Goal: Task Accomplishment & Management: Manage account settings

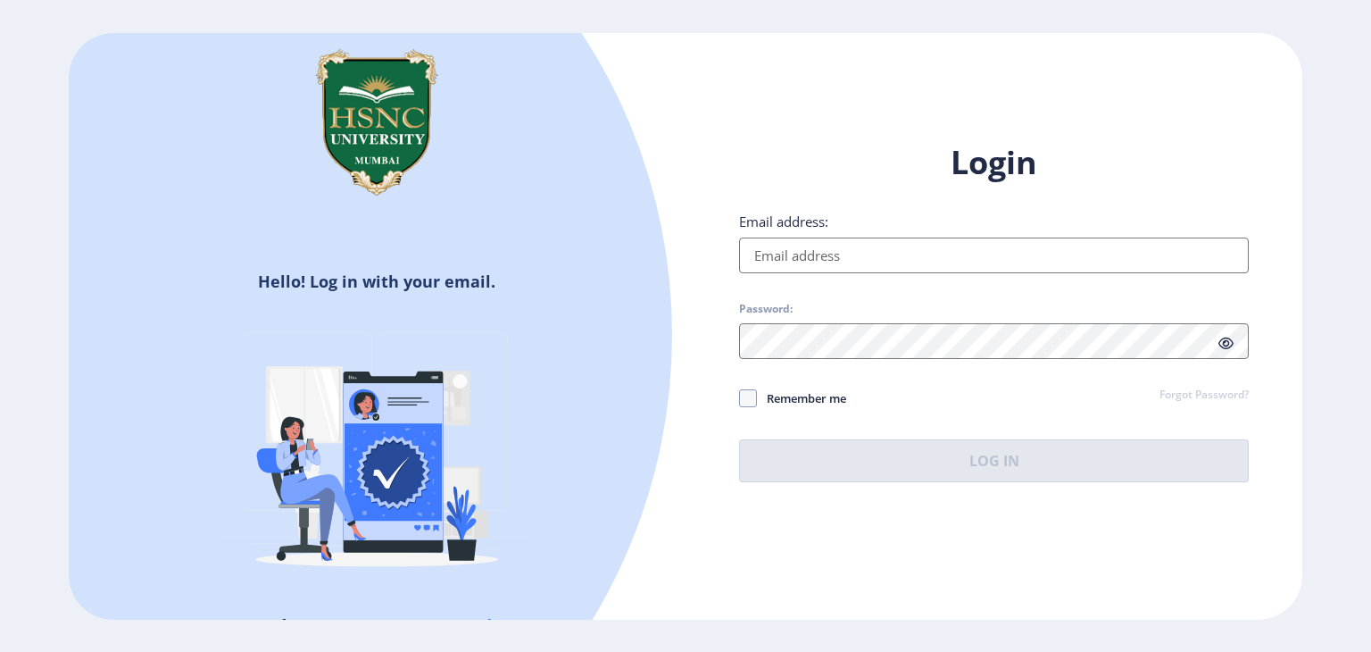
click at [959, 259] on input "Email address:" at bounding box center [994, 255] width 510 height 36
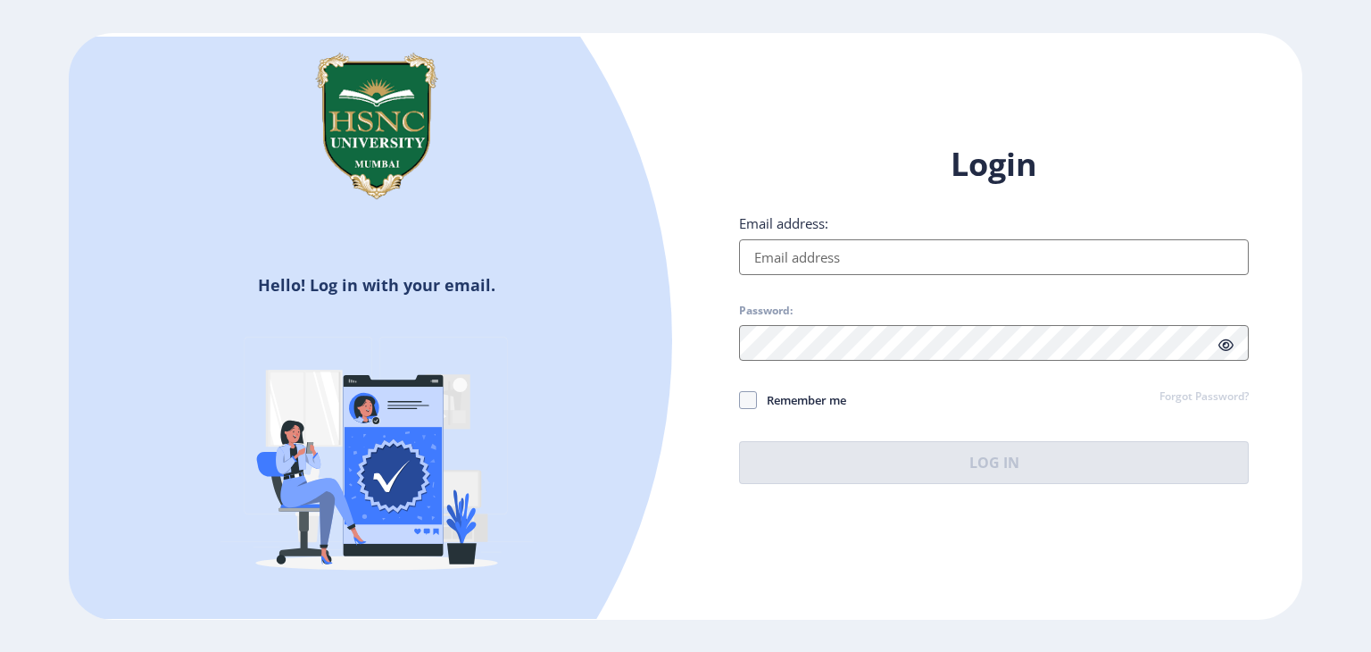
paste input "[EMAIL_ADDRESS][DOMAIN_NAME]"
type input "[EMAIL_ADDRESS][DOMAIN_NAME]"
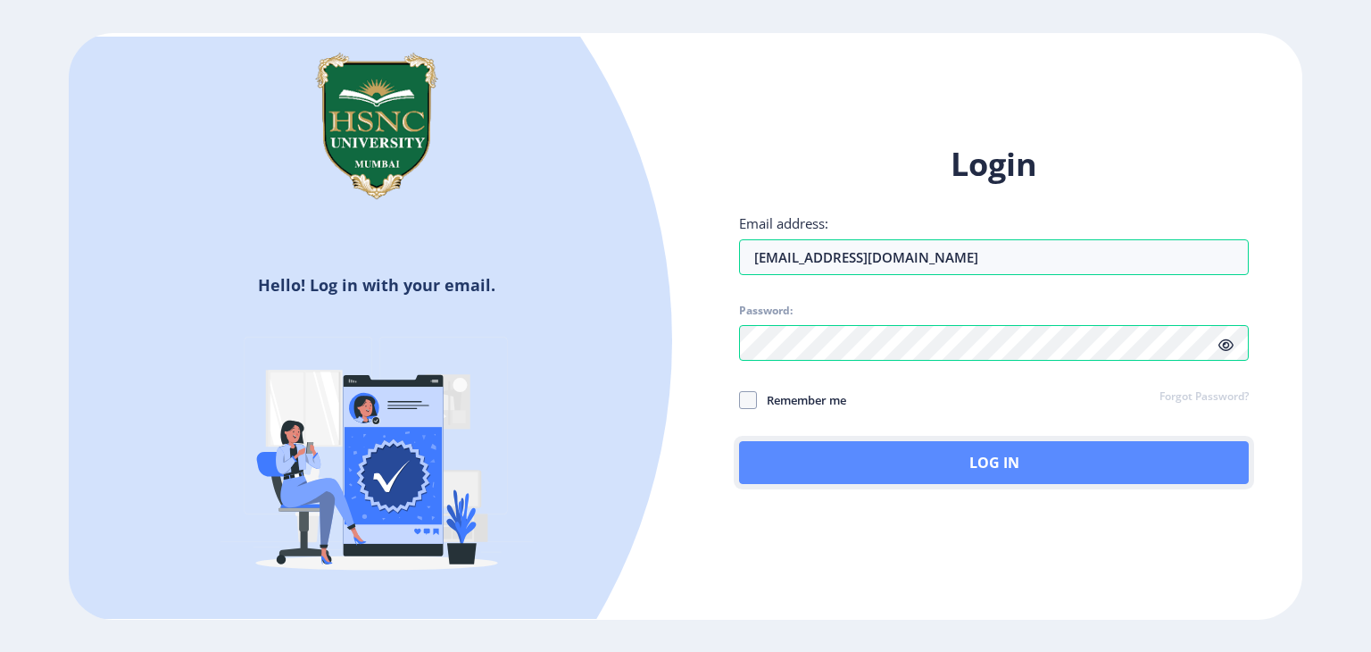
click at [848, 461] on button "Log In" at bounding box center [994, 462] width 510 height 43
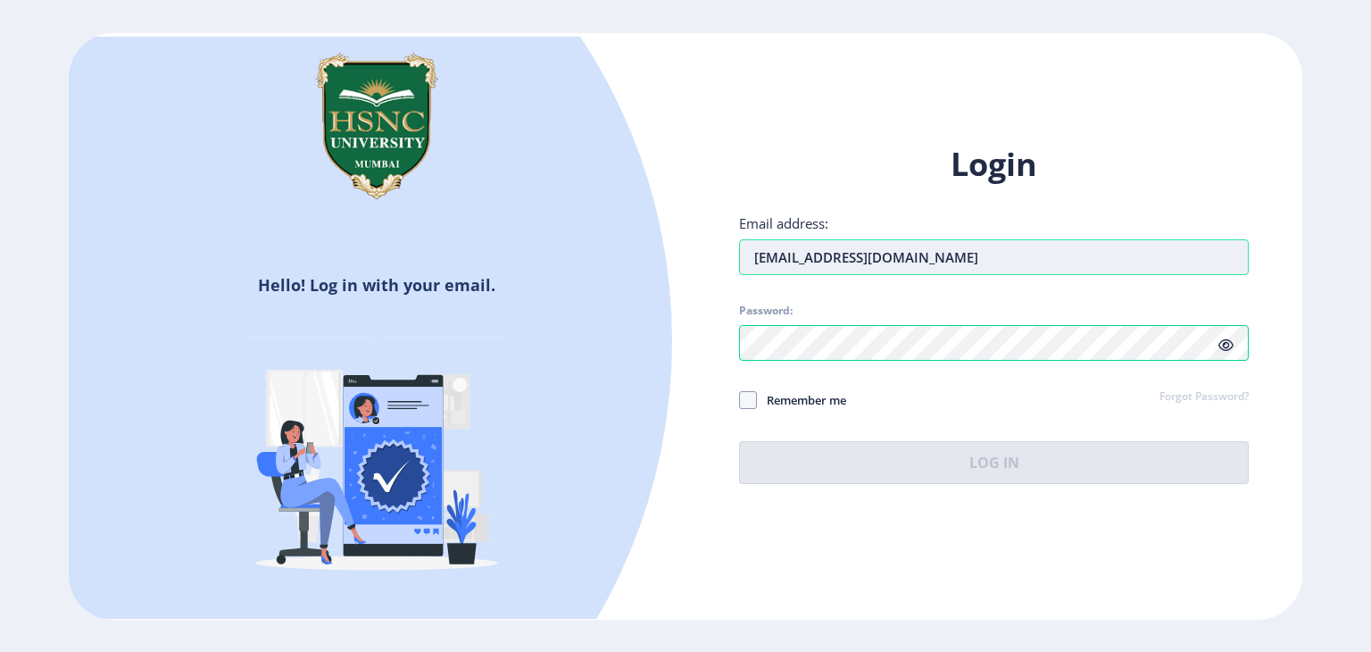
click at [1000, 260] on input "[EMAIL_ADDRESS][DOMAIN_NAME]" at bounding box center [994, 257] width 510 height 36
click at [821, 345] on div "Login Email address: [EMAIL_ADDRESS][DOMAIN_NAME] Password: Remember me Forgot …" at bounding box center [994, 313] width 510 height 341
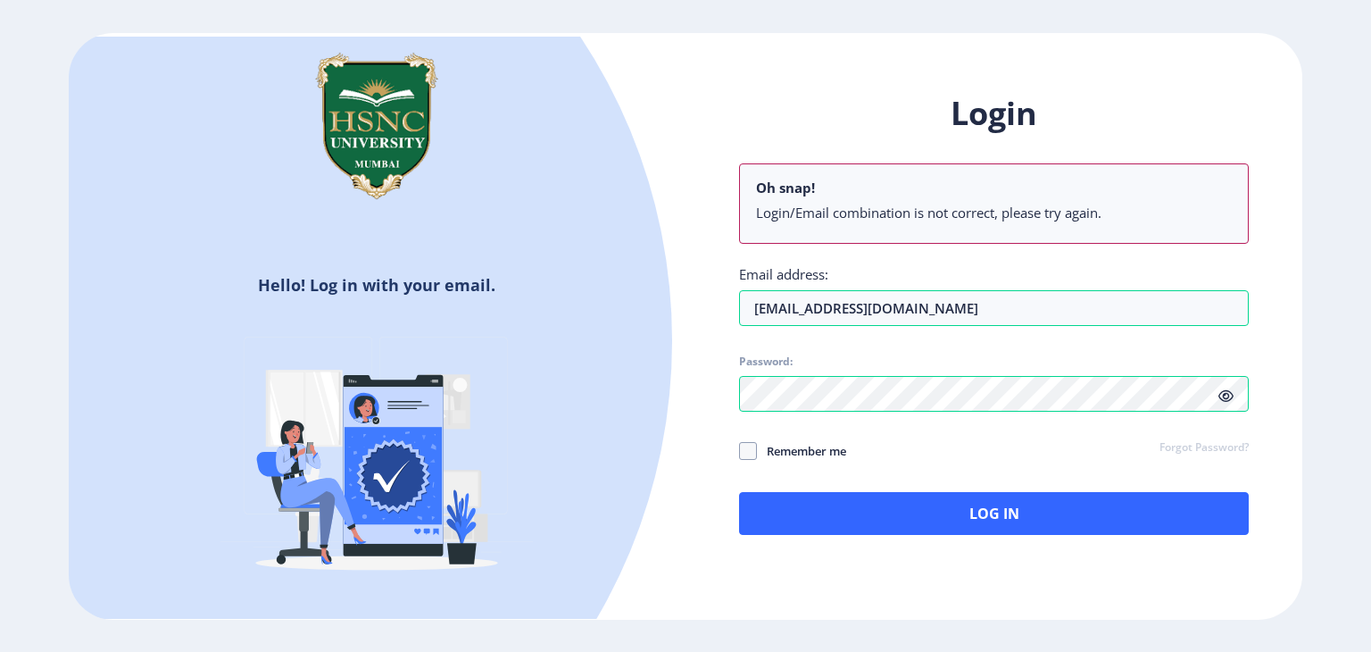
click at [1228, 397] on icon at bounding box center [1225, 395] width 15 height 13
click at [754, 314] on input "[EMAIL_ADDRESS][DOMAIN_NAME]" at bounding box center [994, 308] width 510 height 36
click at [755, 455] on span at bounding box center [748, 451] width 18 height 18
click at [740, 452] on input "Remember me" at bounding box center [739, 451] width 1 height 1
click at [739, 444] on span at bounding box center [748, 451] width 18 height 18
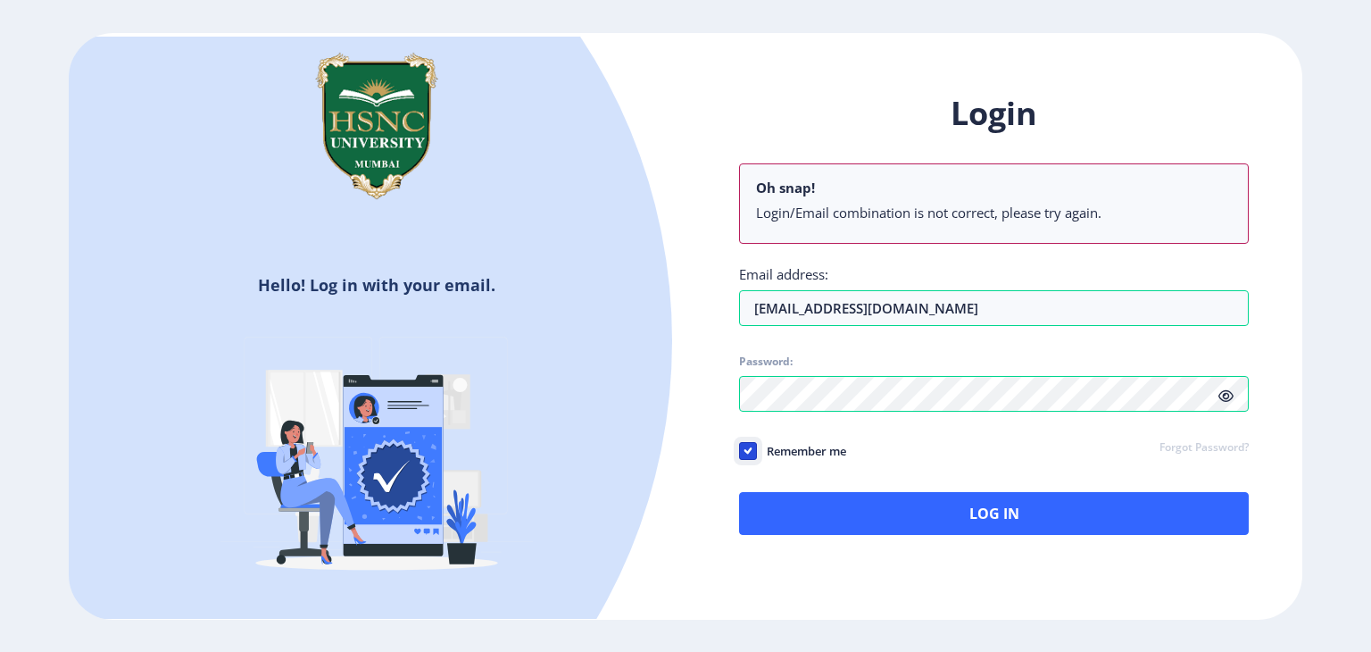
click at [739, 451] on input "Remember me" at bounding box center [739, 451] width 1 height 1
checkbox input "false"
click at [800, 264] on div "Login Oh snap! Login/Email combination is not correct, please try again. Email …" at bounding box center [994, 313] width 510 height 443
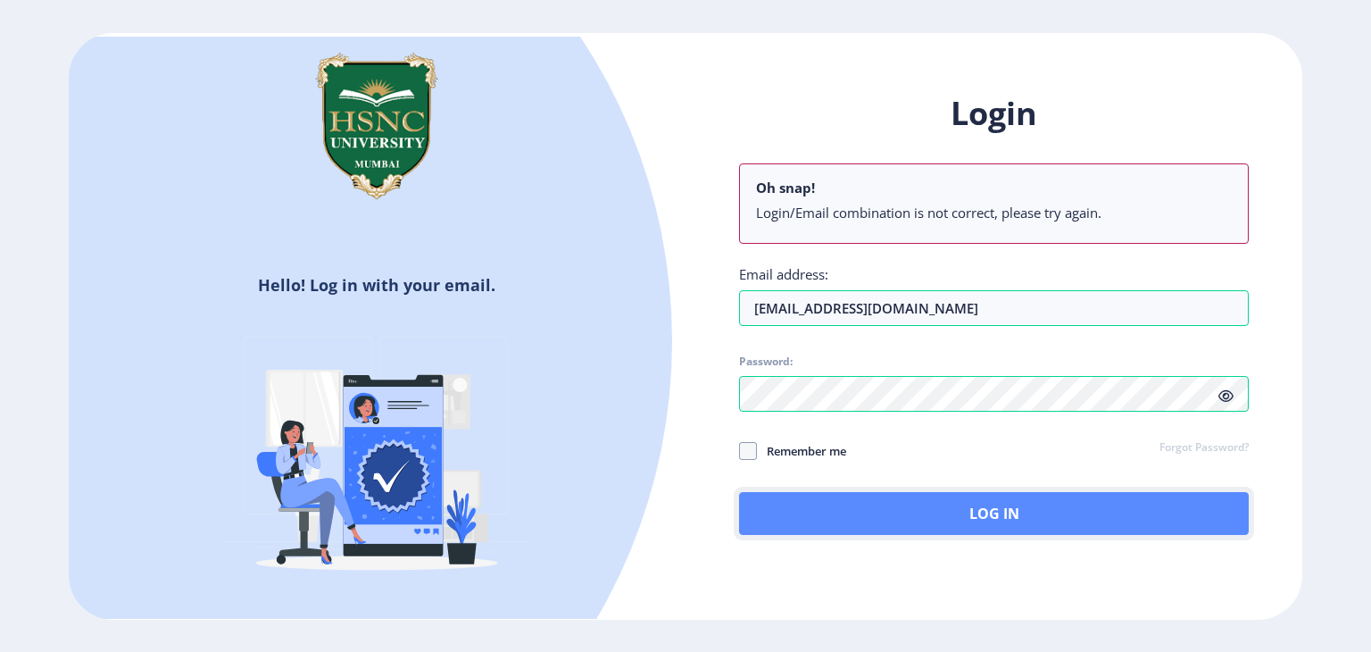
click at [801, 519] on button "Log In" at bounding box center [994, 513] width 510 height 43
click at [838, 496] on button "Log In" at bounding box center [994, 513] width 510 height 43
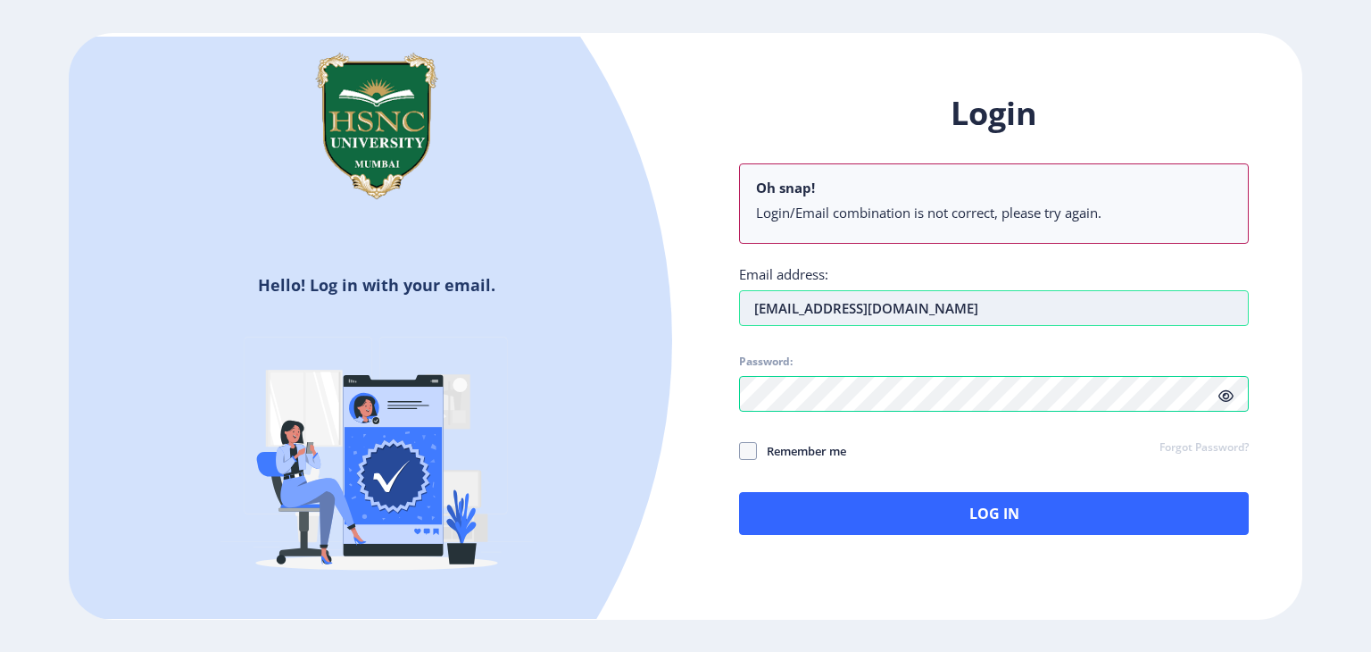
click at [985, 311] on input "[EMAIL_ADDRESS][DOMAIN_NAME]" at bounding box center [994, 308] width 510 height 36
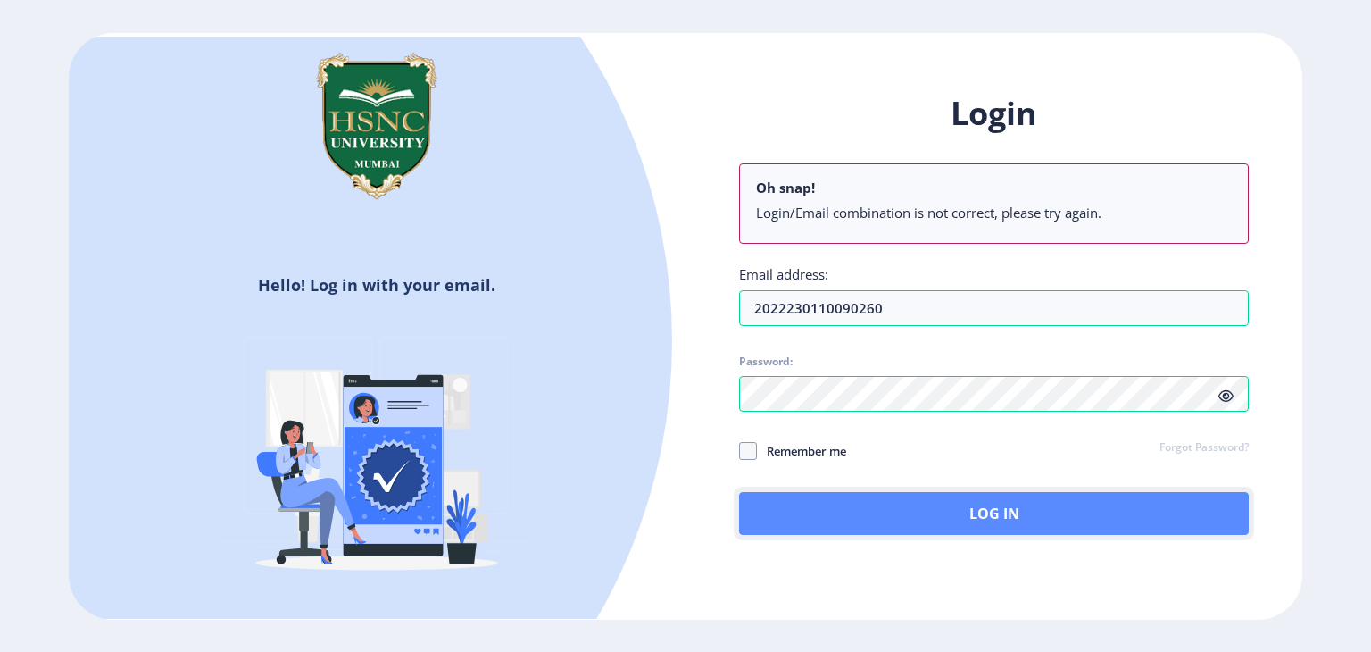
click at [1054, 524] on button "Log In" at bounding box center [994, 513] width 510 height 43
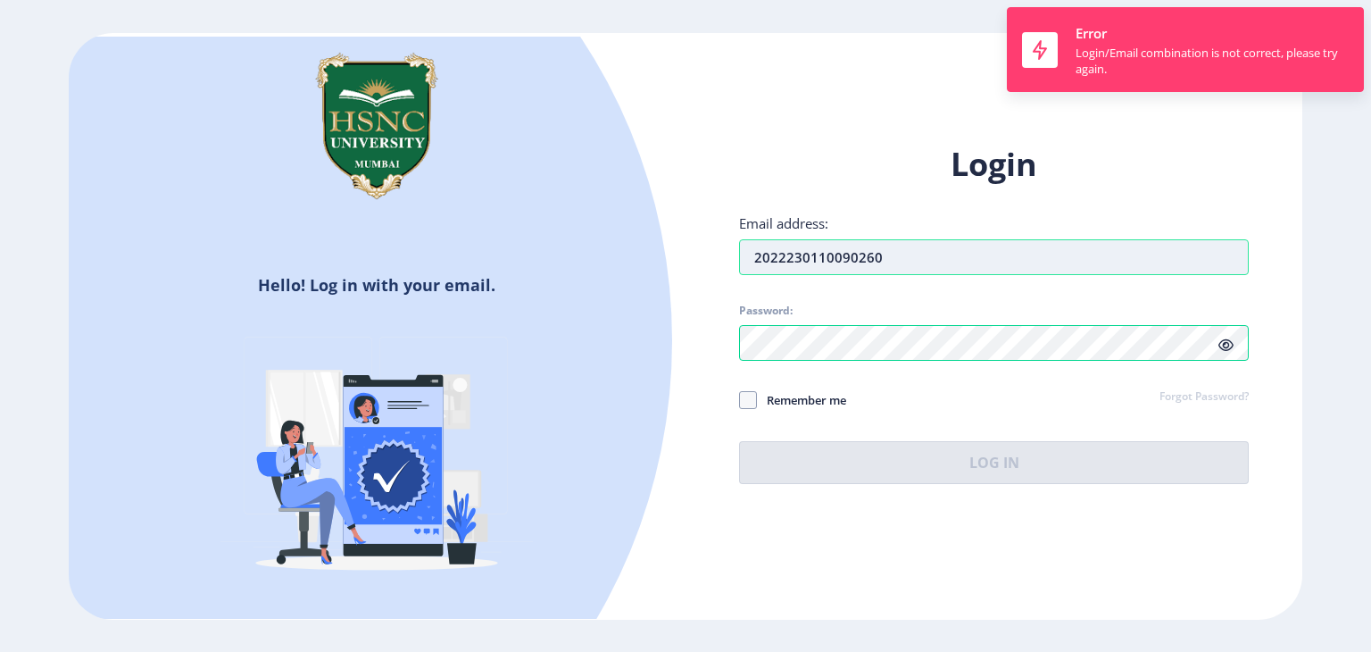
click at [901, 259] on input "2022230110090260" at bounding box center [994, 257] width 510 height 36
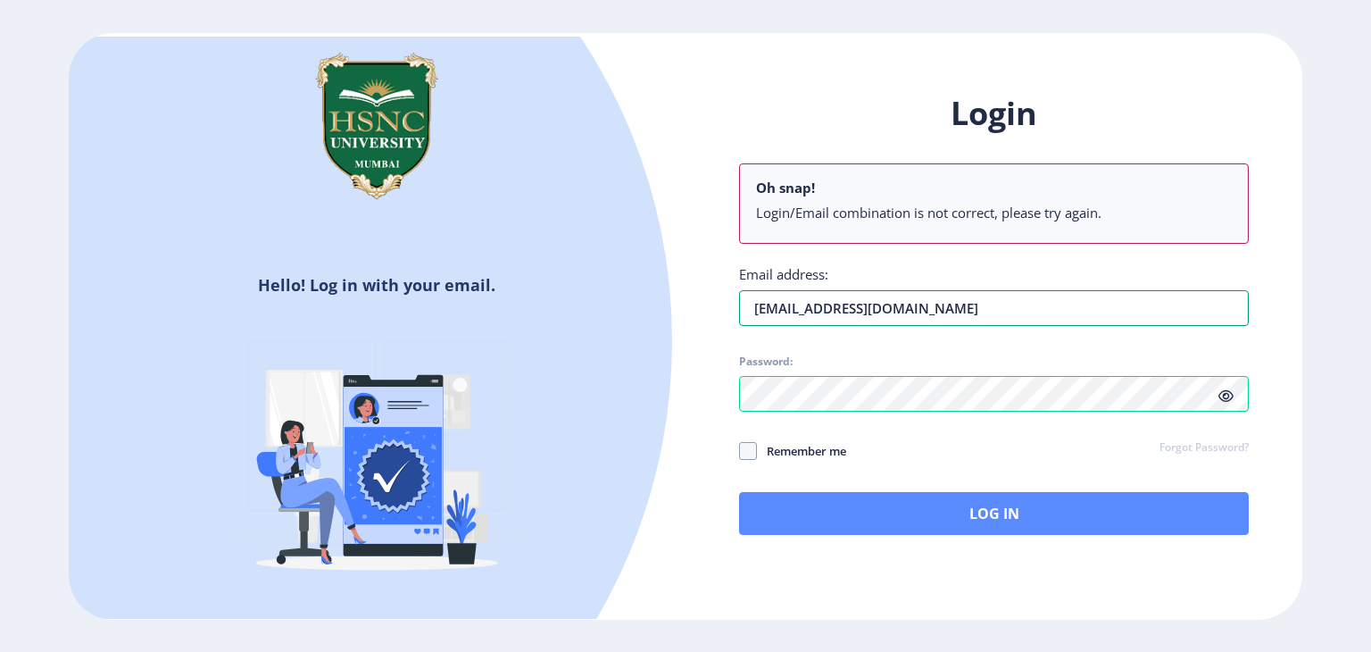
type input "[EMAIL_ADDRESS][DOMAIN_NAME]"
click at [1009, 502] on button "Log In" at bounding box center [994, 513] width 510 height 43
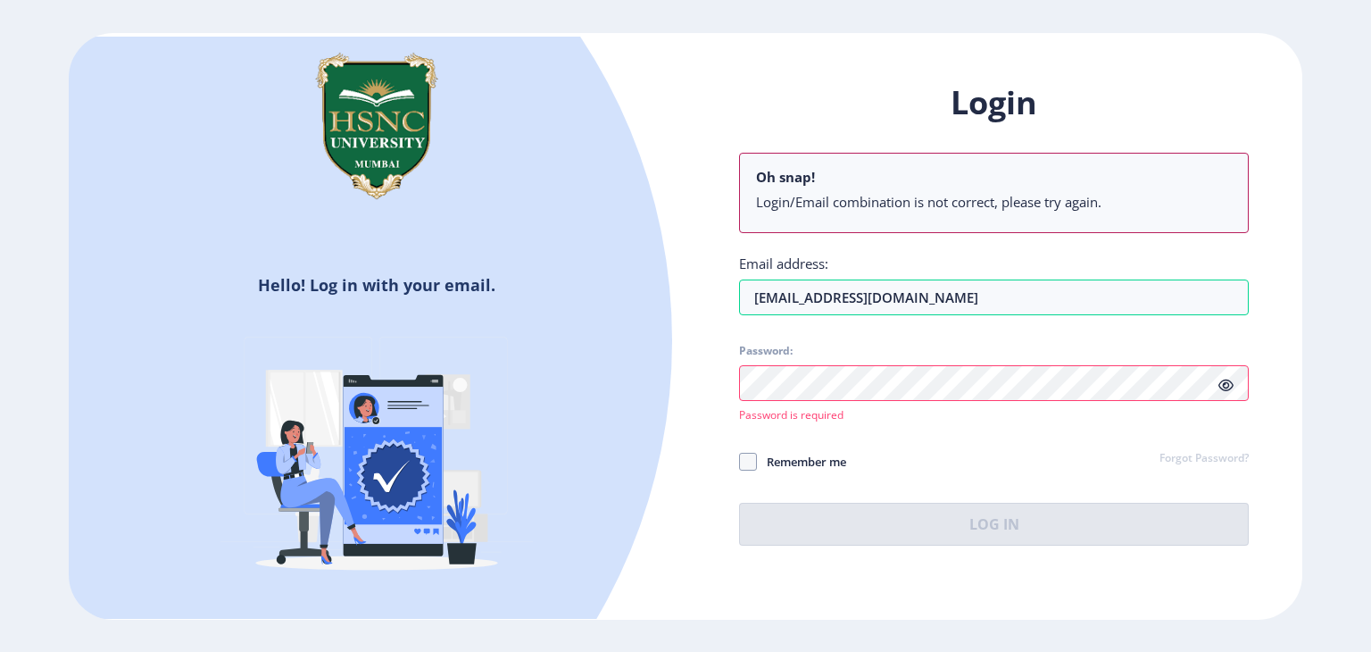
click at [704, 418] on div "Login Oh snap! Login/Email combination is not correct, please try again. Email …" at bounding box center [993, 327] width 617 height 546
click at [1207, 454] on link "Forgot Password?" at bounding box center [1203, 459] width 89 height 16
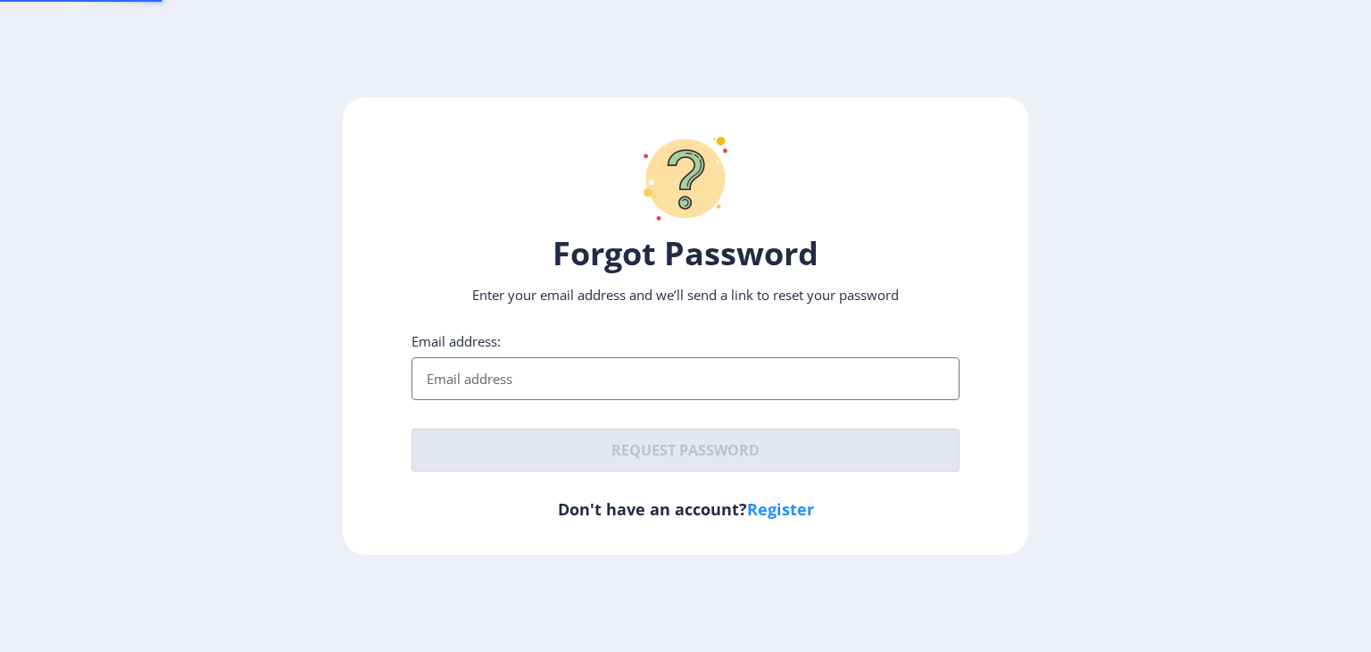
click at [1207, 454] on ngx-request-password-page "Forgot Password Enter your email address and we’ll send a link to reset your pa…" at bounding box center [685, 325] width 1371 height 457
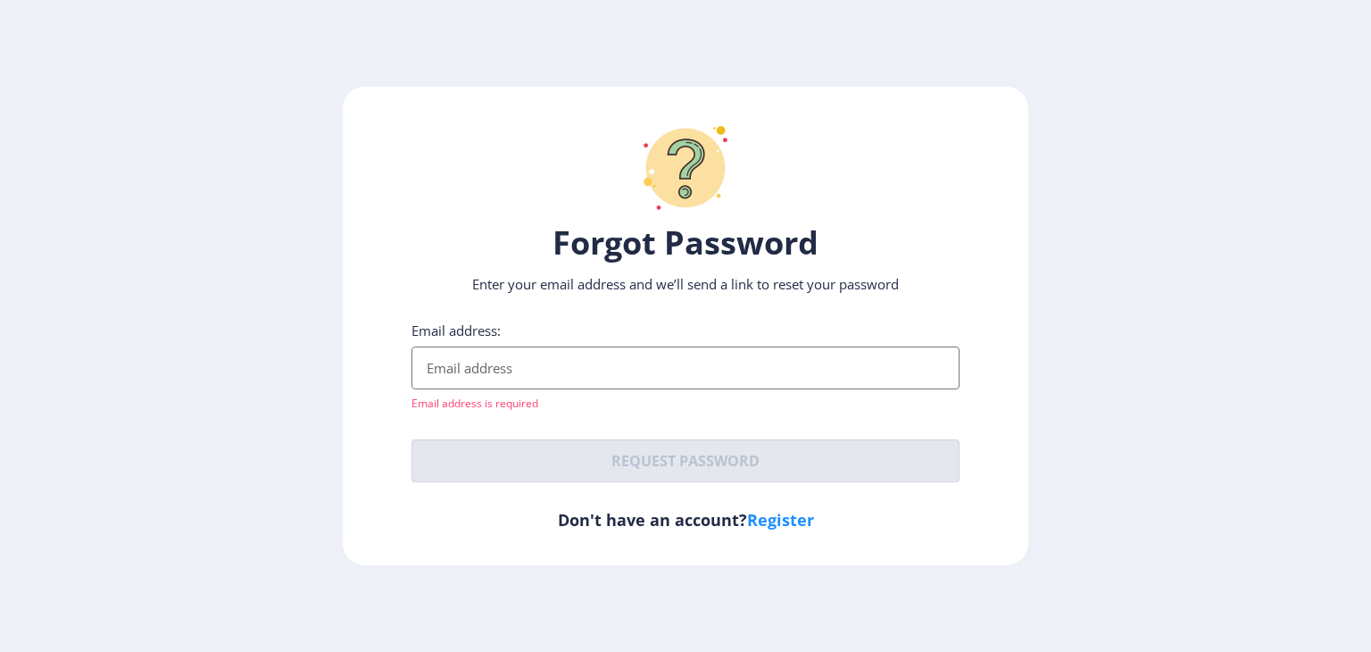
click at [856, 370] on input "Email address:" at bounding box center [685, 367] width 548 height 43
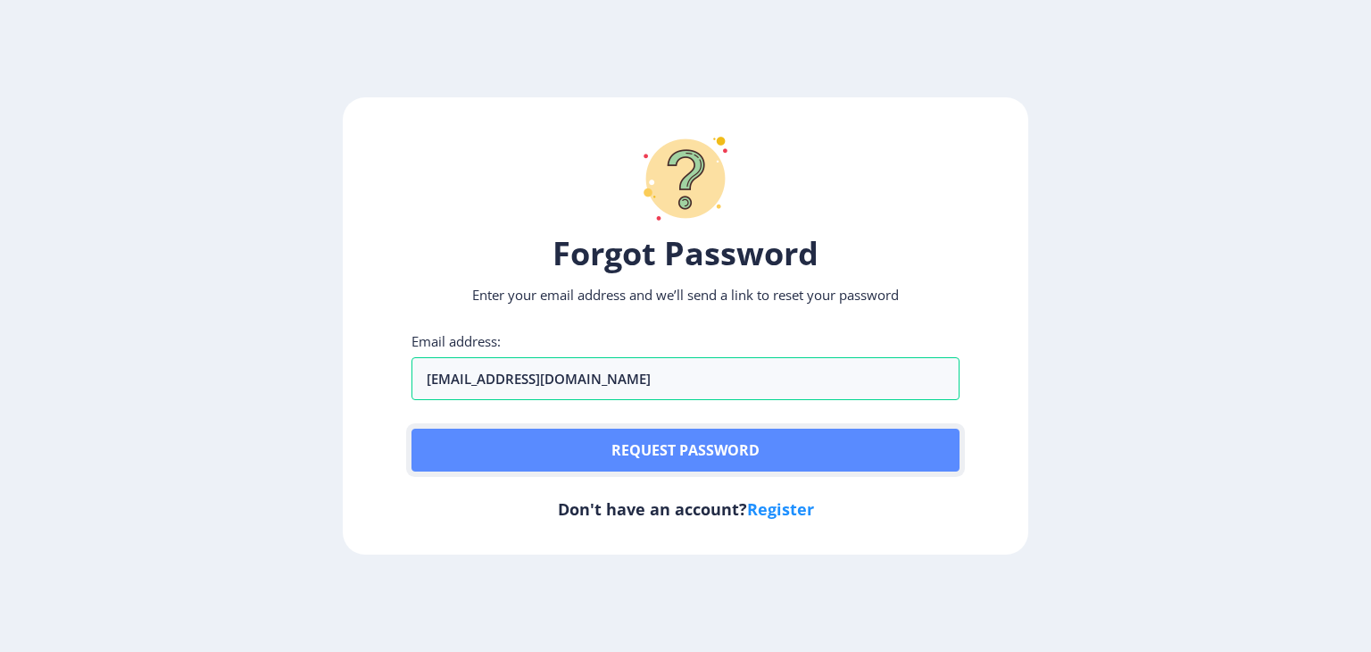
click at [668, 447] on button "Request password" at bounding box center [685, 449] width 548 height 43
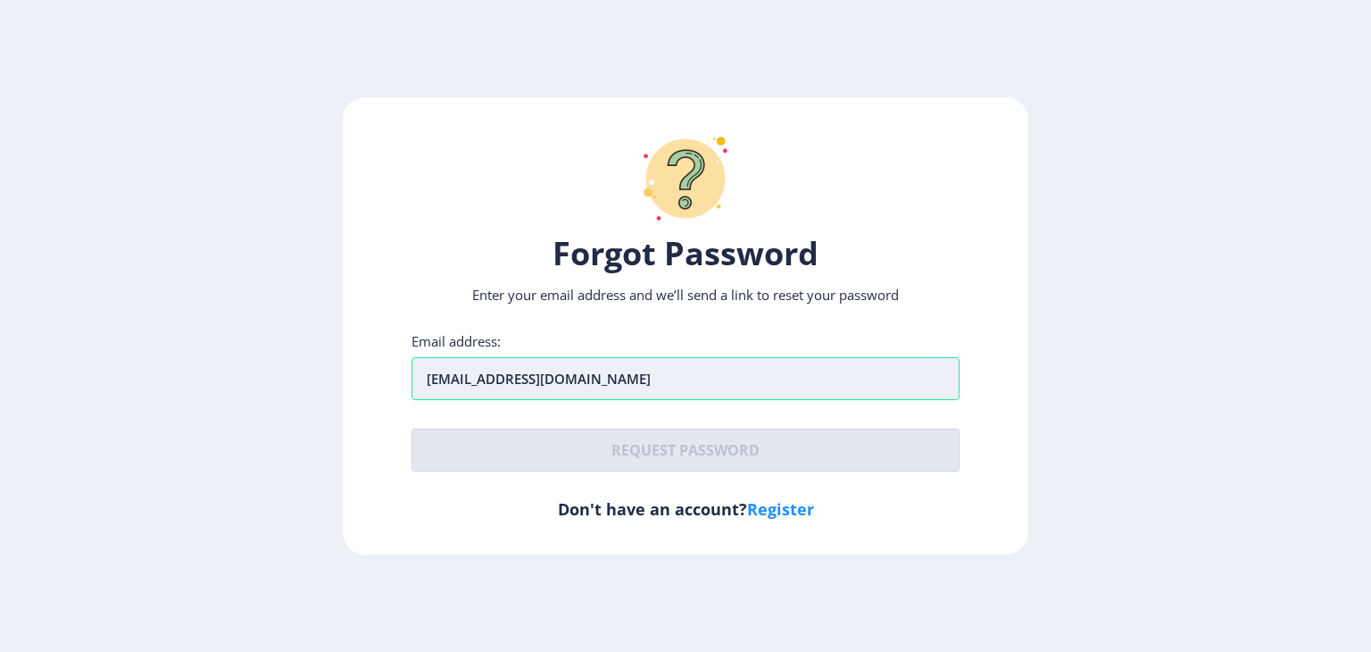
click at [674, 385] on input "[EMAIL_ADDRESS][DOMAIN_NAME]" at bounding box center [685, 378] width 548 height 43
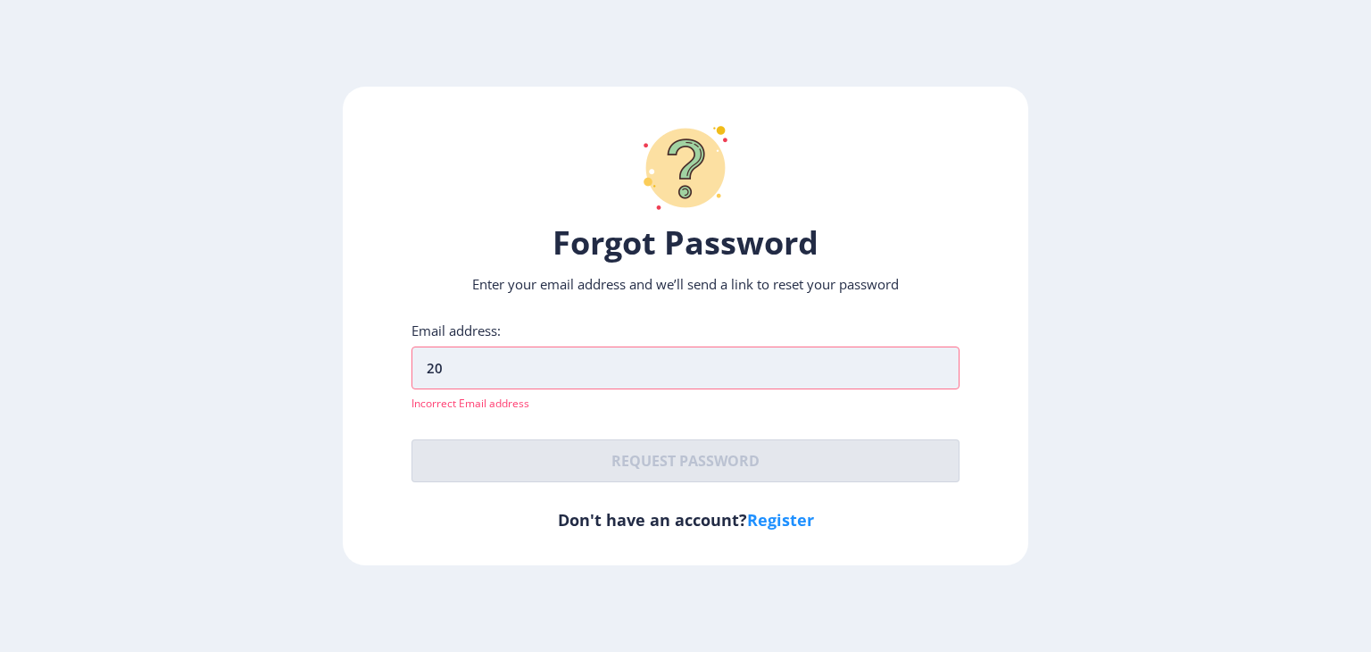
type input "2"
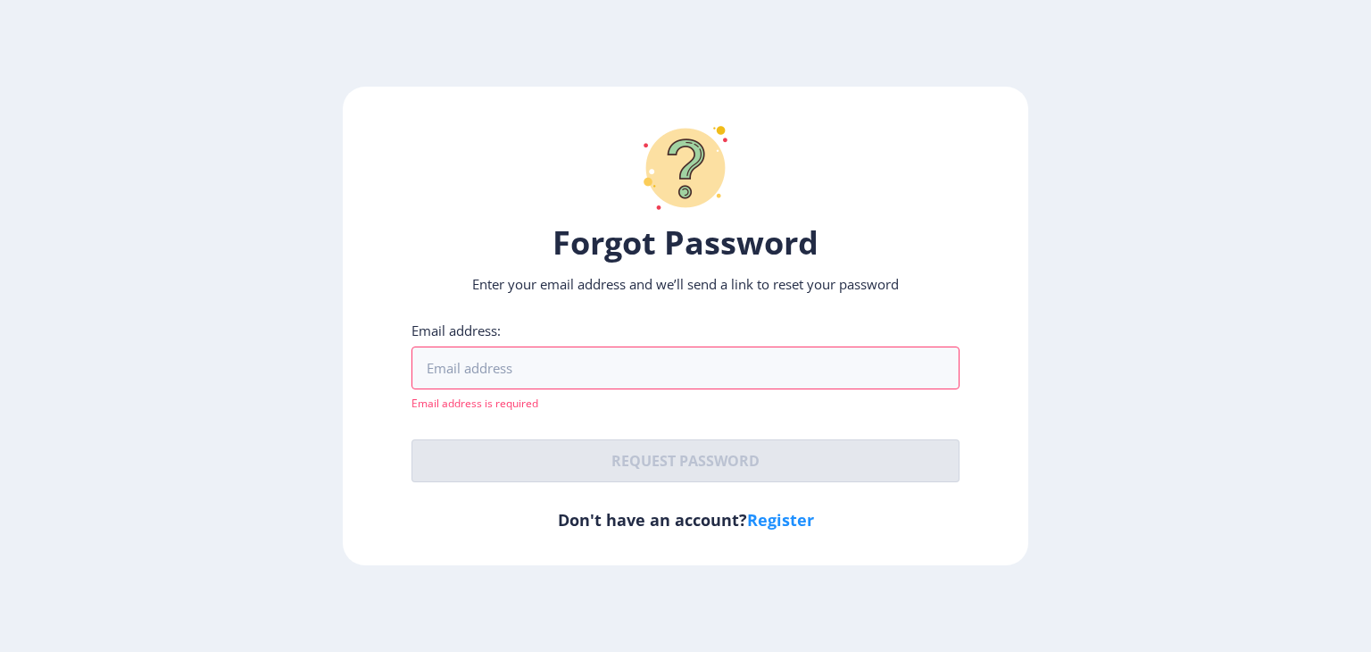
click at [336, 408] on ngx-request-password-page "Forgot Password Enter your email address and we’ll send a link to reset your pa…" at bounding box center [685, 326] width 1371 height 478
